Goal: Task Accomplishment & Management: Manage account settings

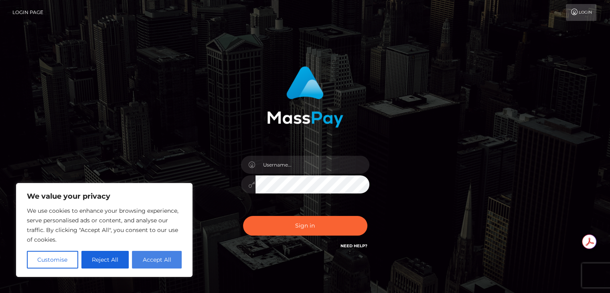
click at [161, 260] on button "Accept All" at bounding box center [157, 260] width 50 height 18
checkbox input "true"
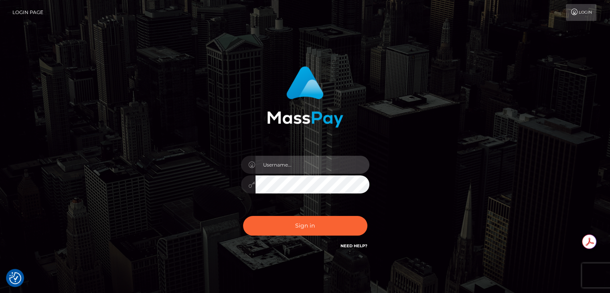
click at [336, 168] on input "text" at bounding box center [313, 165] width 114 height 18
type input "Brandy.Haldeman@GeneticLifespan.com"
click at [582, 10] on link "Login" at bounding box center [581, 12] width 30 height 17
